Goal: Transaction & Acquisition: Book appointment/travel/reservation

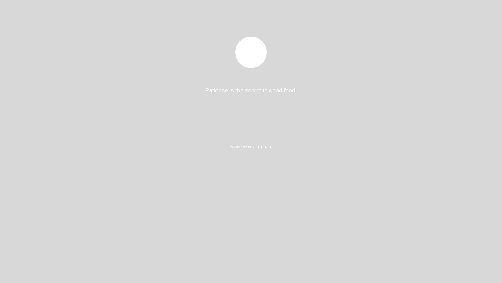
select select "es"
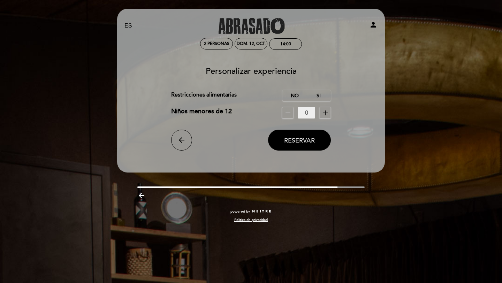
click at [308, 138] on span "Reservar" at bounding box center [299, 141] width 31 height 8
click at [297, 97] on label "No" at bounding box center [294, 95] width 24 height 11
click at [308, 146] on button "Reservar" at bounding box center [299, 140] width 63 height 21
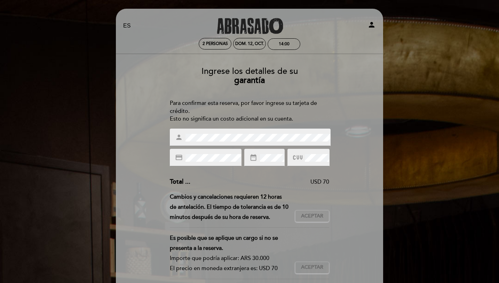
click at [363, 148] on div "Ingrese los detalles de su garantía Para confirmar esta reserva, por favor ingr…" at bounding box center [250, 213] width 258 height 304
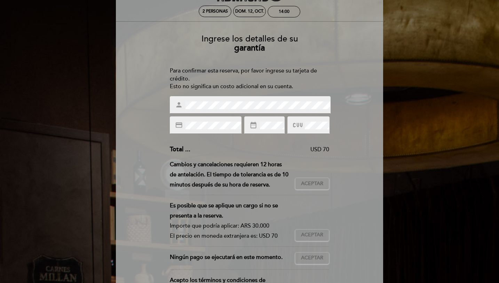
scroll to position [55, 0]
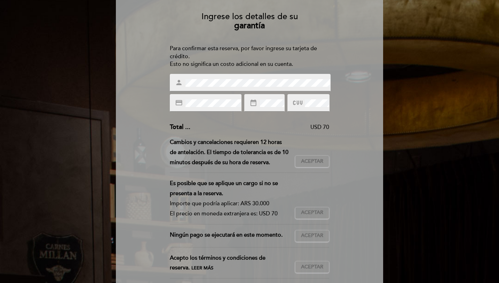
click at [196, 114] on div "Ingrese los detalles de su garantía Para confirmar esta reserva, por favor ingr…" at bounding box center [250, 159] width 258 height 304
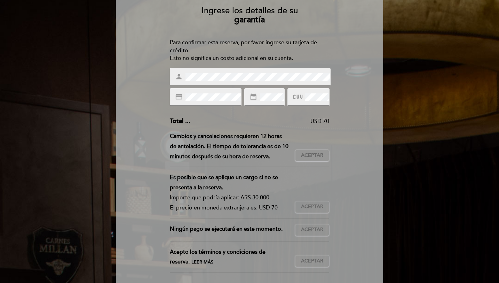
scroll to position [60, 0]
click at [345, 112] on div "Ingrese los detalles de su garantía Para confirmar esta reserva, por favor ingr…" at bounding box center [250, 153] width 258 height 304
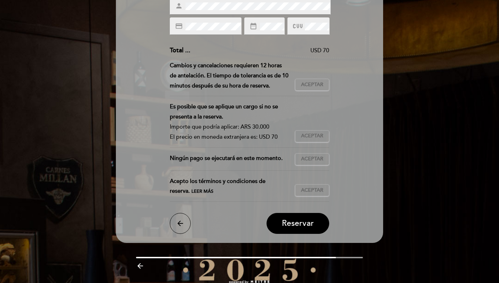
scroll to position [93, 0]
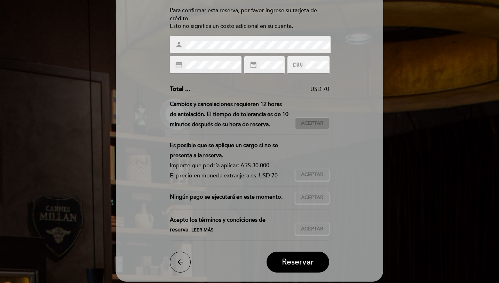
click at [313, 123] on span "Aceptar" at bounding box center [312, 123] width 22 height 7
click at [317, 173] on span "Aceptar" at bounding box center [312, 174] width 22 height 7
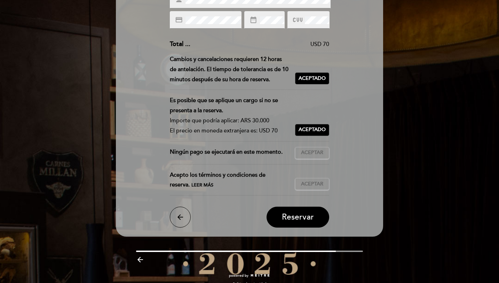
scroll to position [138, 0]
click at [315, 151] on span "Aceptar" at bounding box center [312, 152] width 22 height 7
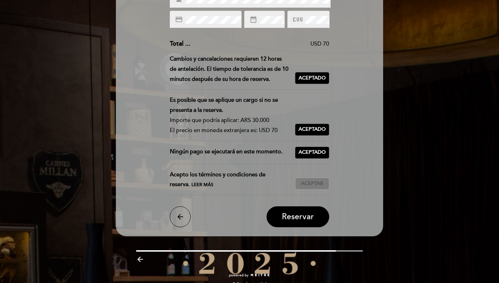
click at [313, 186] on span "Aceptar" at bounding box center [312, 183] width 22 height 7
click at [301, 216] on span "Reservar" at bounding box center [298, 217] width 32 height 10
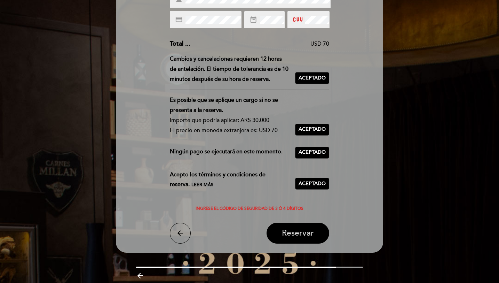
click at [288, 239] on button "Reservar" at bounding box center [298, 233] width 63 height 21
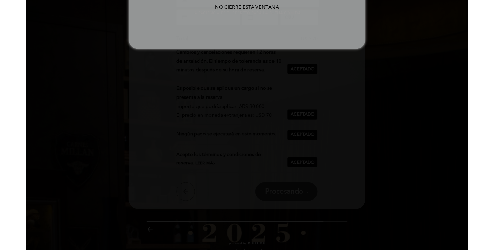
scroll to position [0, 0]
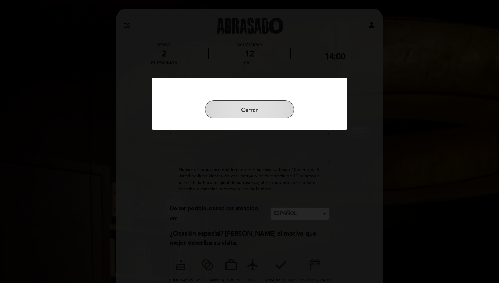
click at [262, 109] on button "Cerrar" at bounding box center [249, 109] width 89 height 18
